Goal: Task Accomplishment & Management: Manage account settings

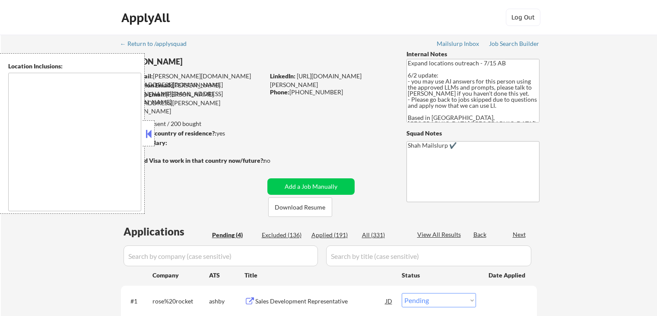
select select ""pending""
type textarea "[GEOGRAPHIC_DATA], ON [GEOGRAPHIC_DATA], ON [GEOGRAPHIC_DATA], ON [GEOGRAPHIC_D…"
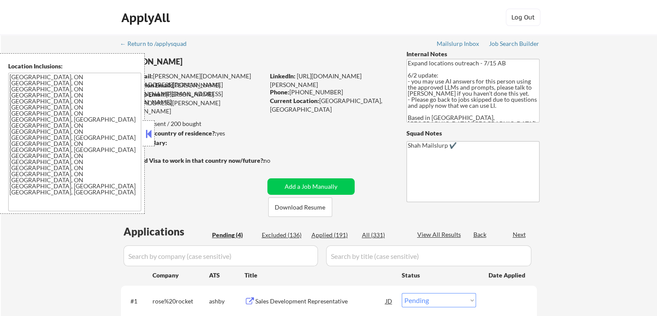
click at [150, 128] on button at bounding box center [149, 133] width 10 height 13
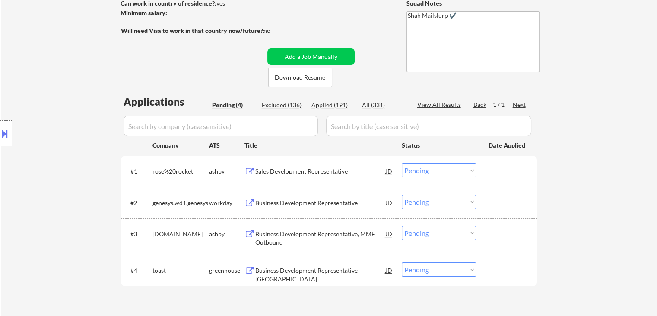
scroll to position [173, 0]
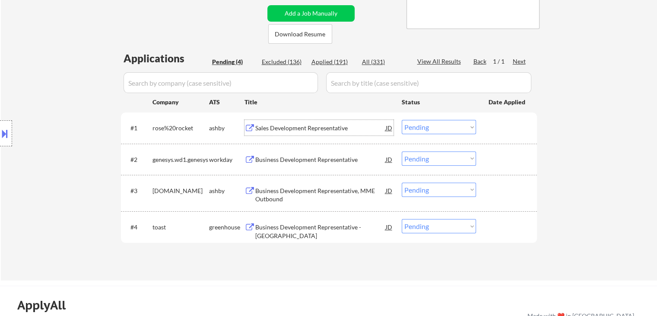
click at [295, 129] on div "Sales Development Representative" at bounding box center [320, 128] width 131 height 9
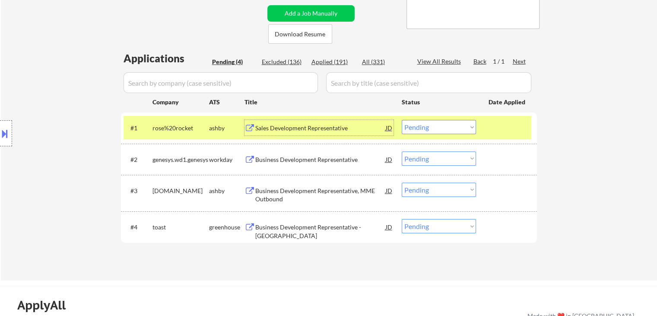
click at [6, 135] on button at bounding box center [5, 133] width 10 height 14
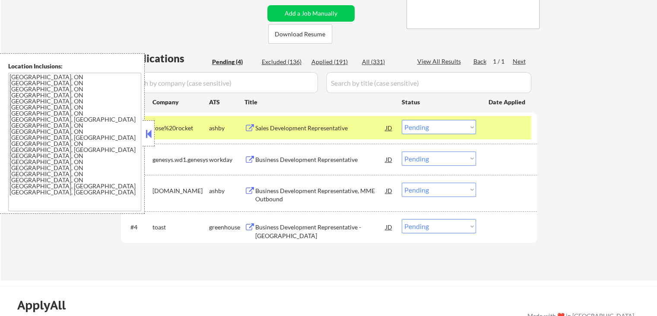
click at [149, 136] on button at bounding box center [149, 133] width 10 height 13
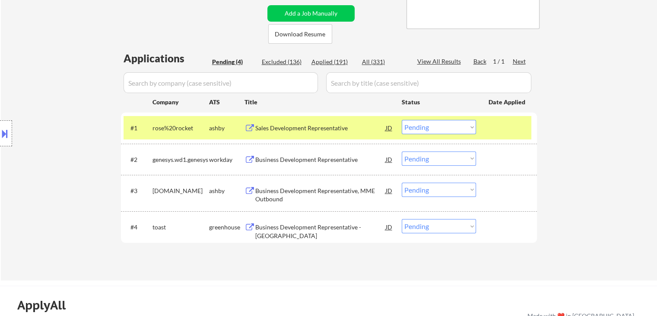
click at [443, 128] on select "Choose an option... Pending Applied Excluded (Questions) Excluded (Expired) Exc…" at bounding box center [439, 127] width 74 height 14
click at [402, 120] on select "Choose an option... Pending Applied Excluded (Questions) Excluded (Expired) Exc…" at bounding box center [439, 127] width 74 height 14
select select ""pending""
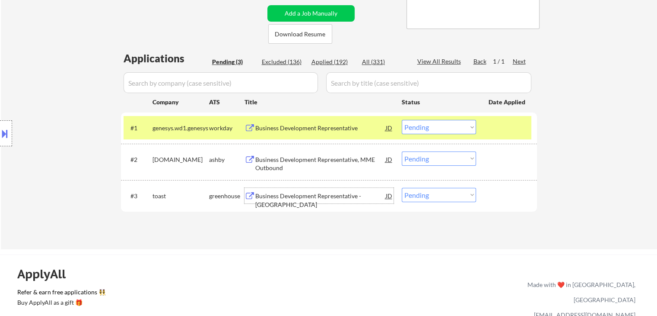
click at [298, 194] on div "Business Development Representative - [GEOGRAPHIC_DATA]" at bounding box center [320, 199] width 131 height 17
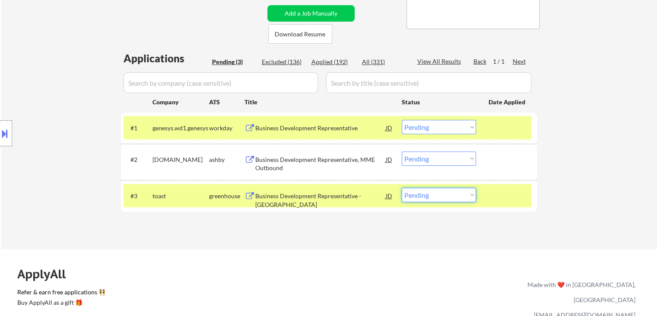
click at [421, 190] on select "Choose an option... Pending Applied Excluded (Questions) Excluded (Expired) Exc…" at bounding box center [439, 195] width 74 height 14
select select ""applied""
click at [402, 188] on select "Choose an option... Pending Applied Excluded (Questions) Excluded (Expired) Exc…" at bounding box center [439, 195] width 74 height 14
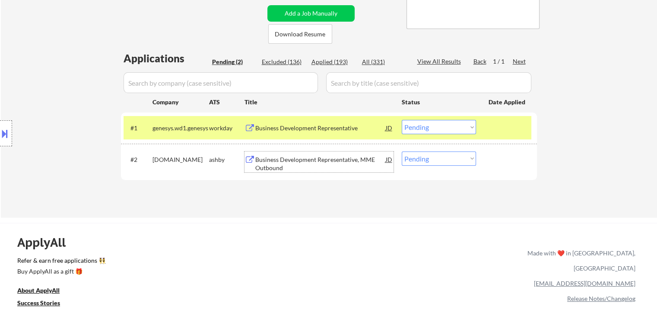
click at [325, 159] on div "Business Development Representative, MME Outbound" at bounding box center [320, 163] width 131 height 17
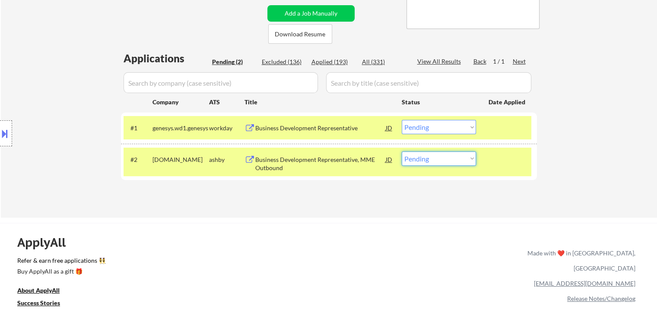
click at [431, 155] on select "Choose an option... Pending Applied Excluded (Questions) Excluded (Expired) Exc…" at bounding box center [439, 158] width 74 height 14
select select ""applied""
click at [402, 151] on select "Choose an option... Pending Applied Excluded (Questions) Excluded (Expired) Exc…" at bounding box center [439, 158] width 74 height 14
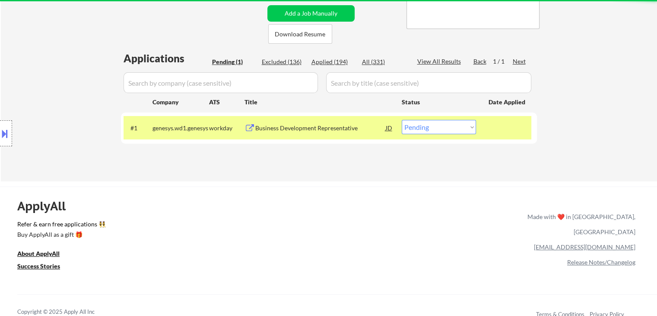
click at [300, 128] on div "Business Development Representative" at bounding box center [320, 128] width 131 height 9
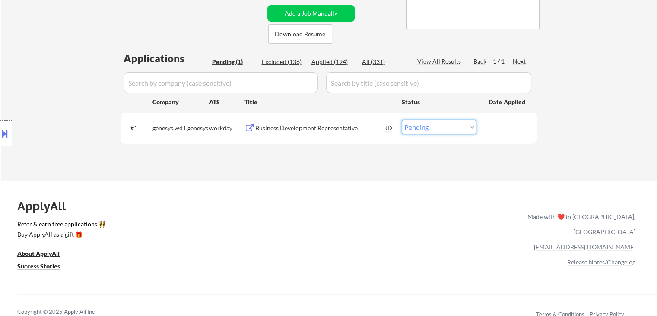
click at [418, 125] on select "Choose an option... Pending Applied Excluded (Questions) Excluded (Expired) Exc…" at bounding box center [439, 127] width 74 height 14
select select ""applied""
click at [402, 120] on select "Choose an option... Pending Applied Excluded (Questions) Excluded (Expired) Exc…" at bounding box center [439, 127] width 74 height 14
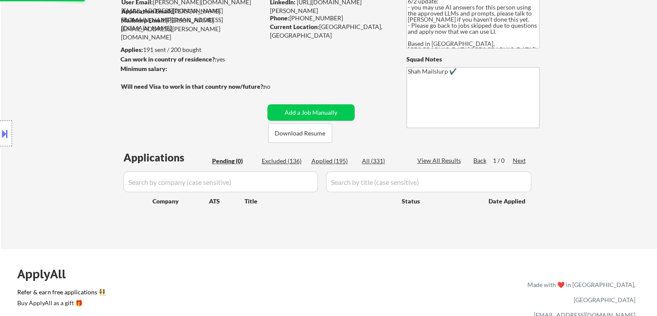
scroll to position [0, 0]
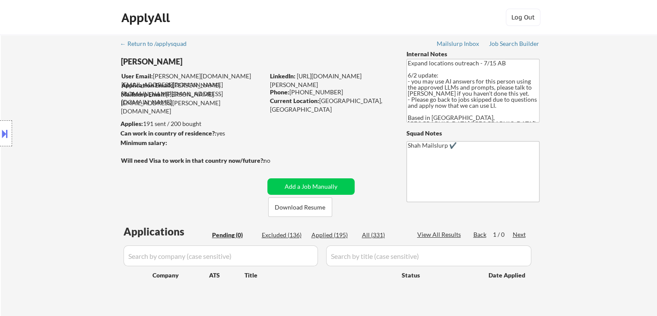
click at [335, 233] on div "Applied (195)" at bounding box center [333, 234] width 43 height 9
select select ""applied""
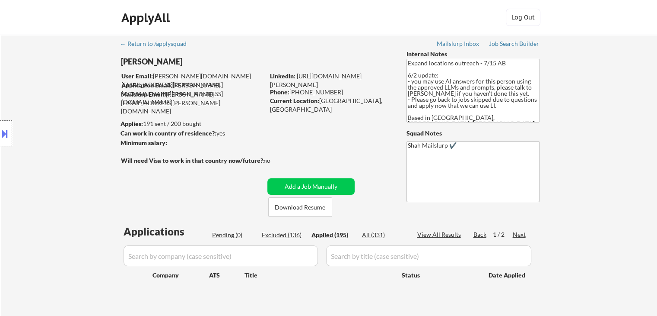
select select ""applied""
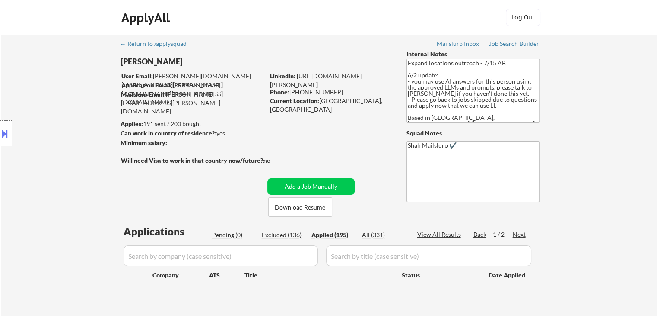
select select ""applied""
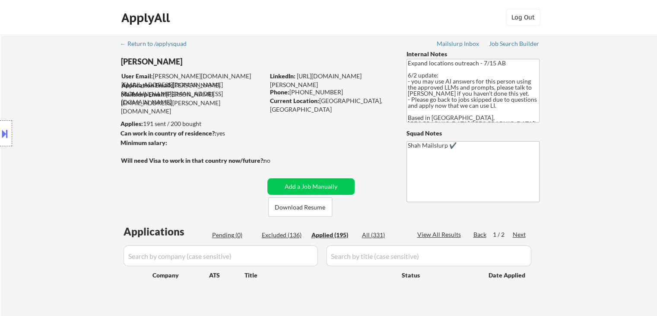
select select ""applied""
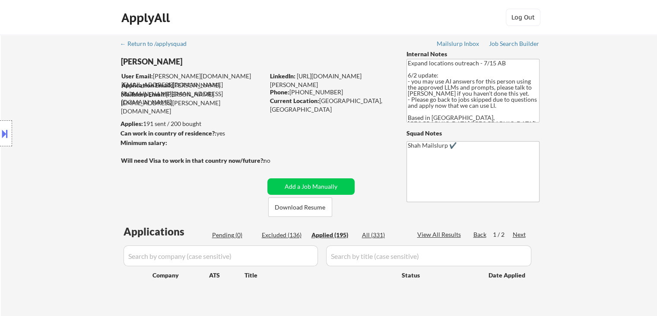
select select ""applied""
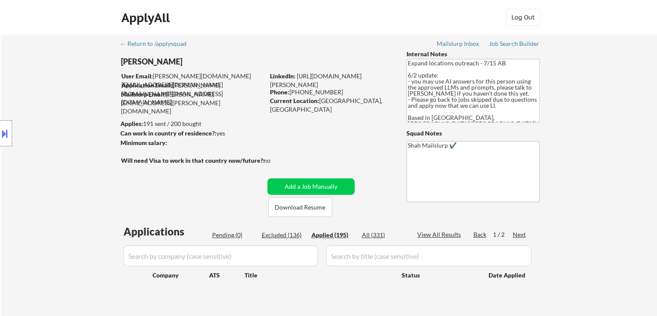
select select ""applied""
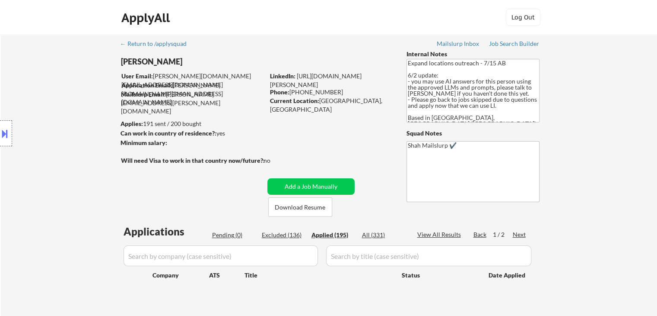
select select ""applied""
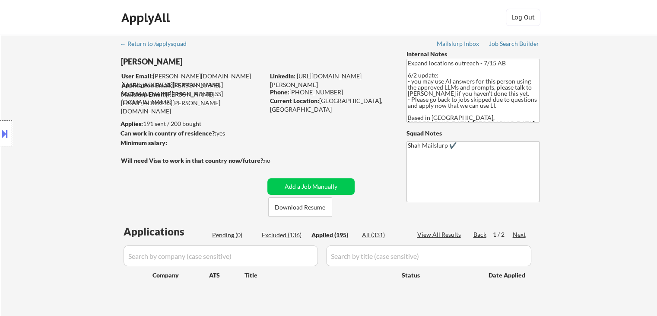
select select ""applied""
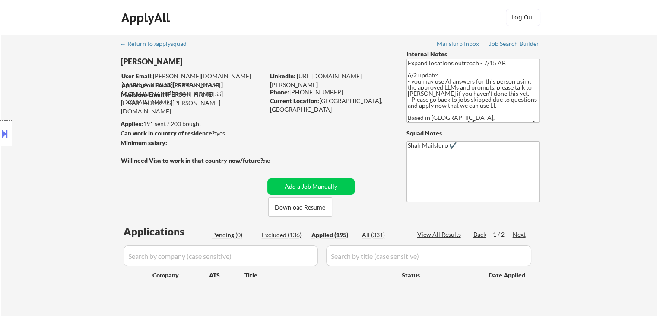
select select ""applied""
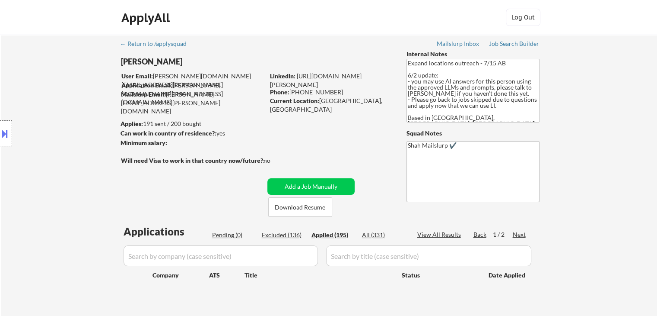
select select ""applied""
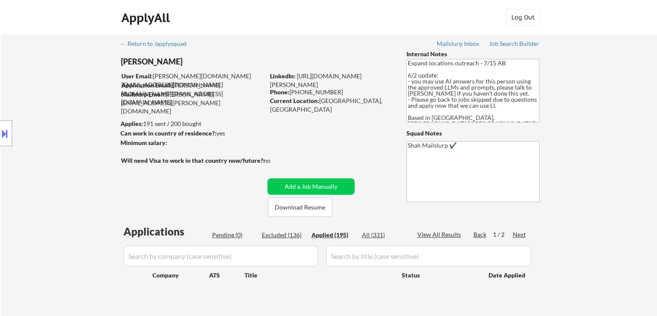
select select ""applied""
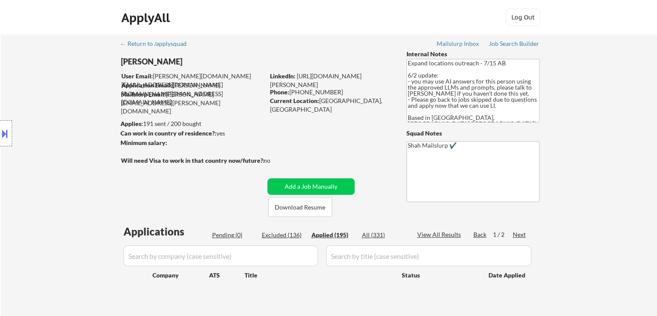
select select ""applied""
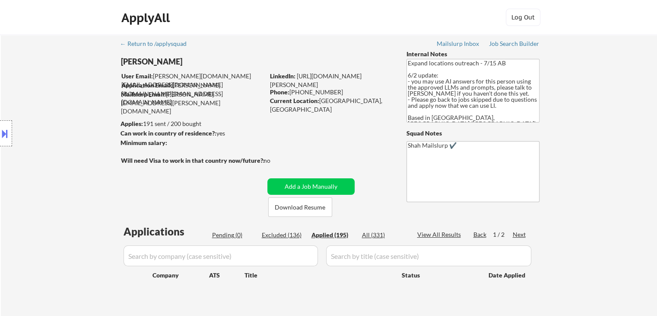
select select ""applied""
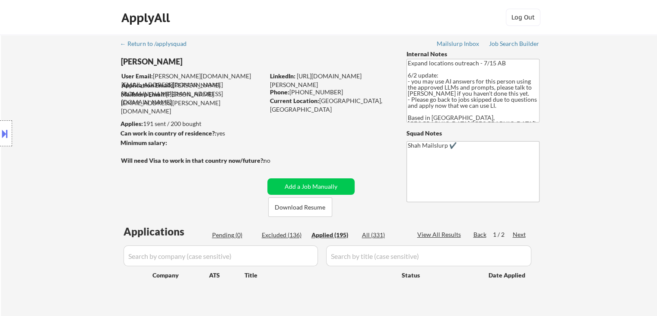
select select ""applied""
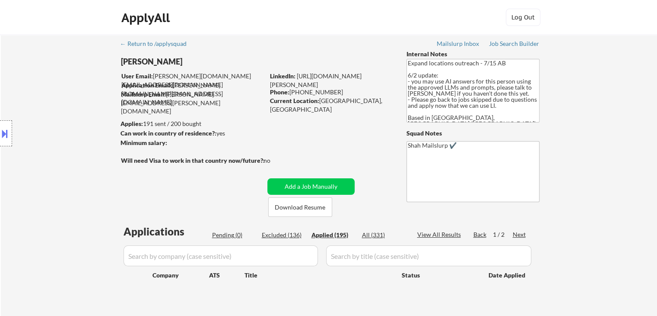
select select ""applied""
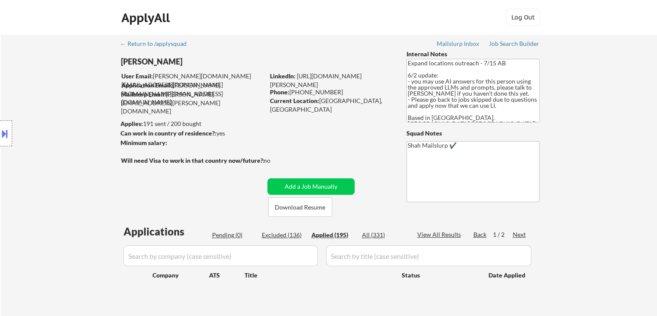
select select ""applied""
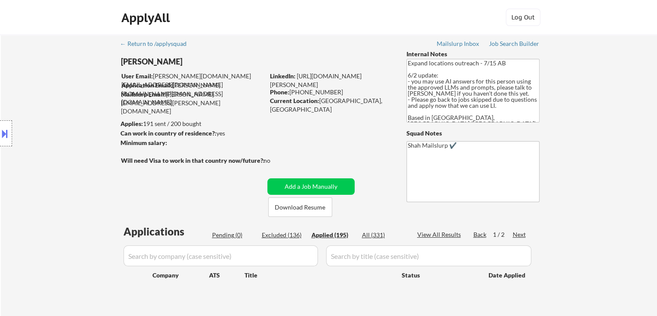
select select ""applied""
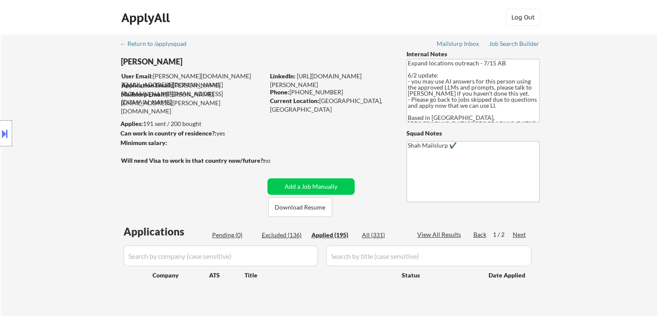
select select ""applied""
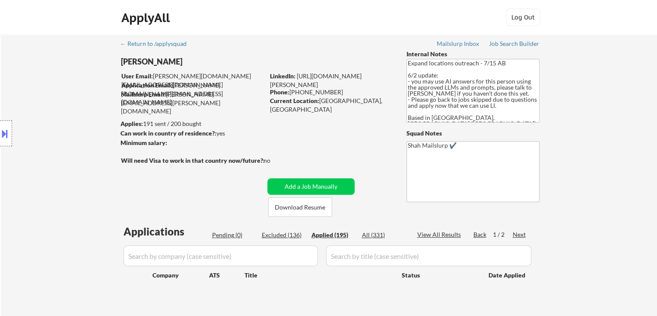
select select ""applied""
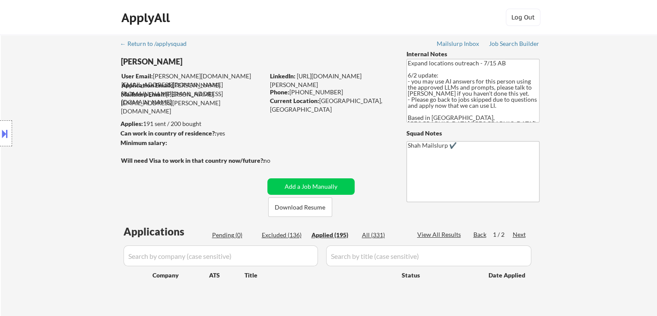
select select ""applied""
